Goal: Entertainment & Leisure: Consume media (video, audio)

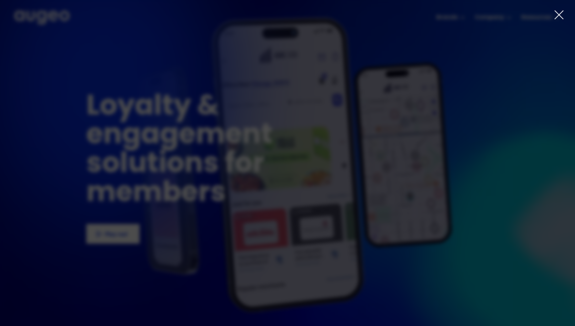
click at [560, 13] on icon at bounding box center [559, 15] width 8 height 8
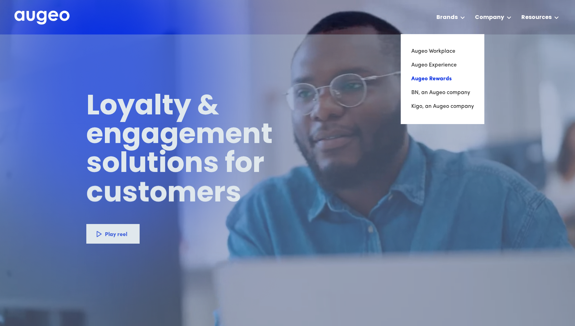
click at [446, 75] on link "Augeo Rewards" at bounding box center [442, 79] width 63 height 14
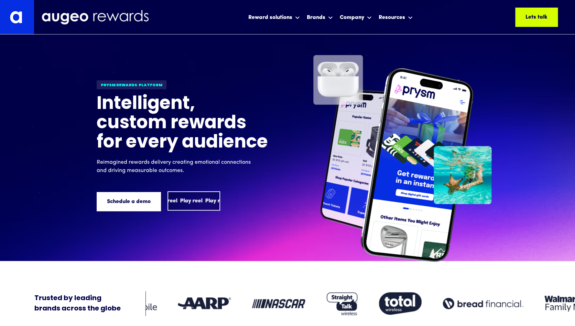
click at [193, 202] on div "Play reel" at bounding box center [191, 201] width 22 height 8
